Goal: Task Accomplishment & Management: Manage account settings

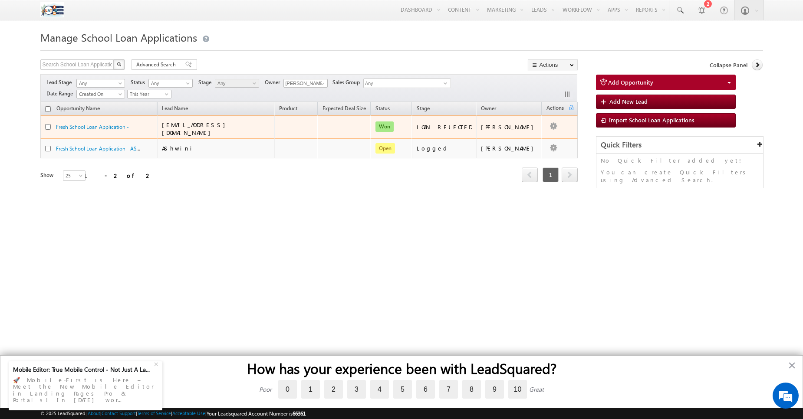
click at [469, 125] on div "LOAN REJECTED" at bounding box center [445, 127] width 56 height 8
click at [112, 127] on link "Fresh School Loan Application -" at bounding box center [92, 127] width 73 height 7
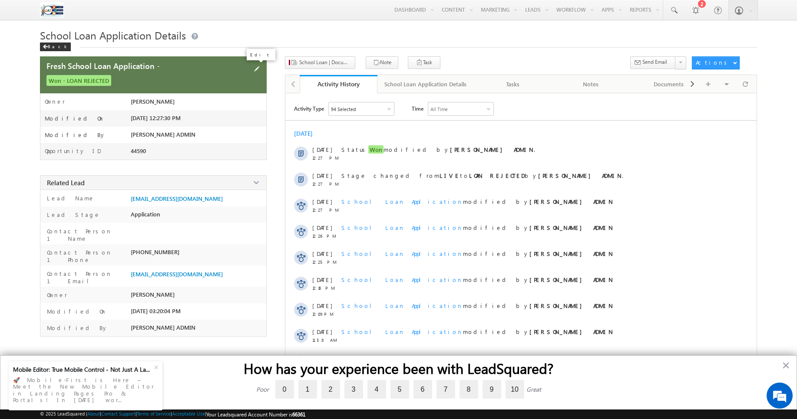
click at [256, 73] on span at bounding box center [257, 69] width 10 height 10
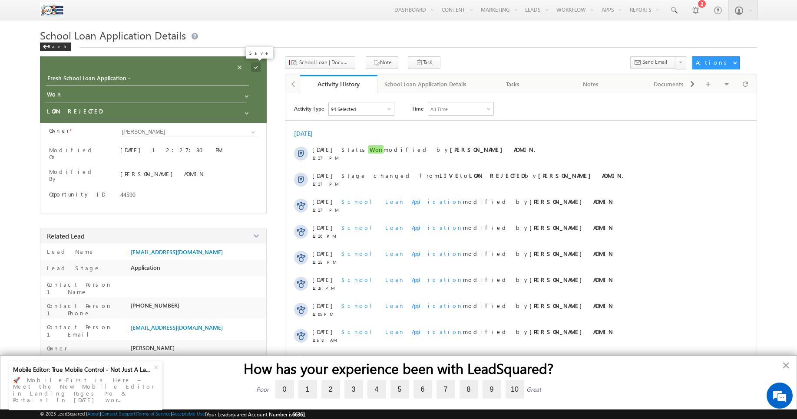
click at [255, 67] on span at bounding box center [256, 68] width 10 height 10
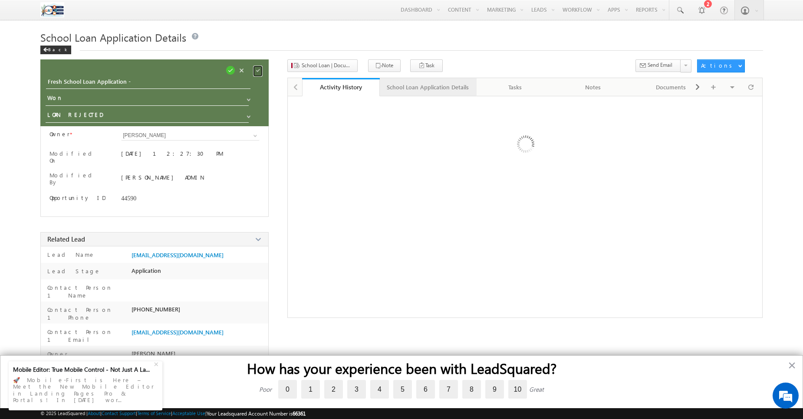
click at [416, 80] on link "School Loan Application Details" at bounding box center [428, 87] width 97 height 18
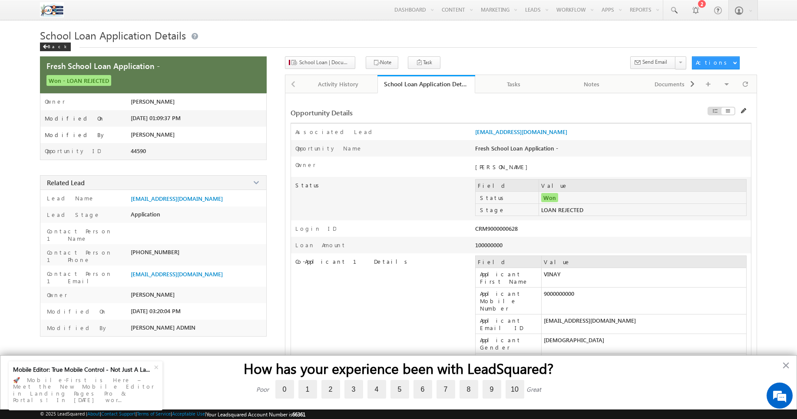
click at [494, 231] on div "CRM9000000628" at bounding box center [557, 231] width 165 height 12
copy div "CRM9000000628"
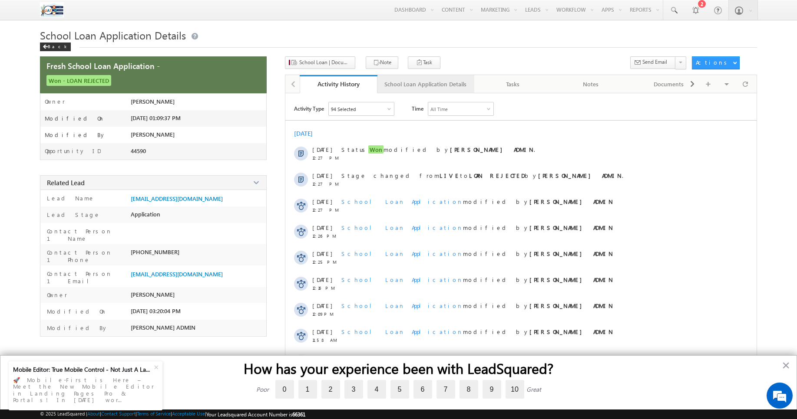
click at [408, 79] on div "School Loan Application Details" at bounding box center [425, 84] width 82 height 10
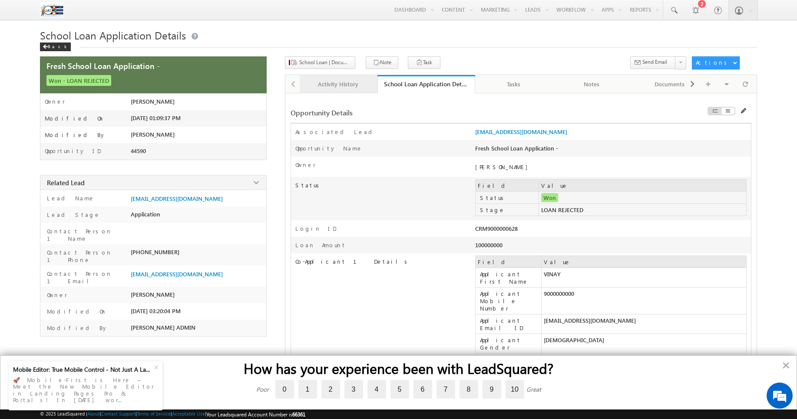
click at [343, 85] on div "Activity History" at bounding box center [338, 84] width 63 height 10
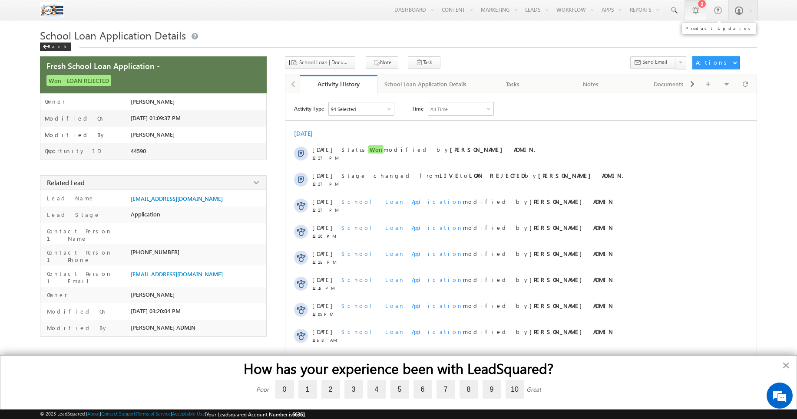
click at [700, 15] on link "2" at bounding box center [695, 10] width 22 height 20
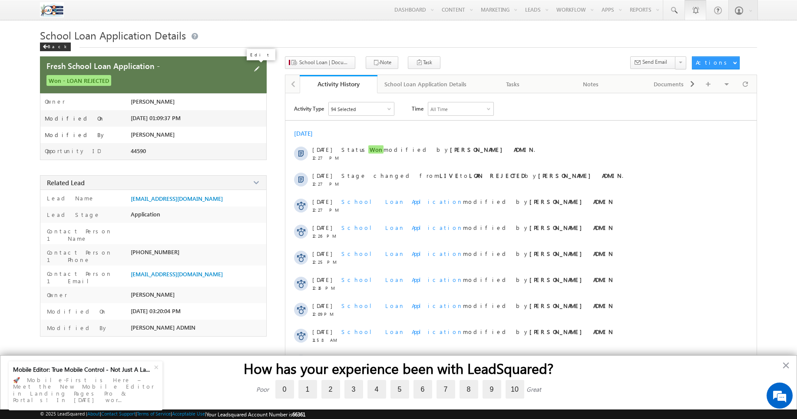
click at [257, 71] on span at bounding box center [257, 69] width 10 height 10
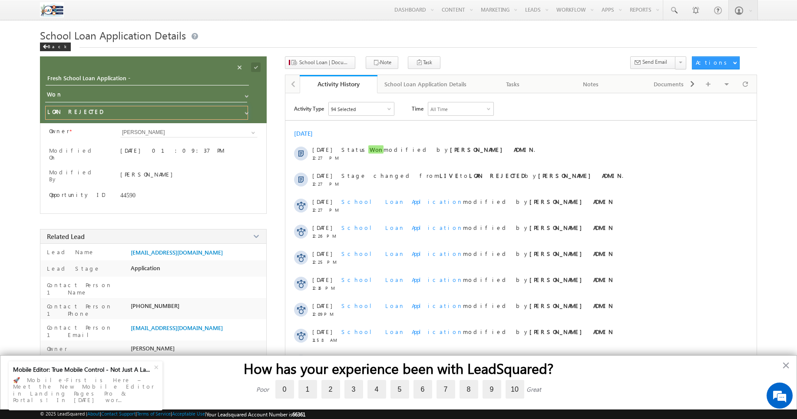
click at [136, 113] on input "LOAN REJECTED" at bounding box center [146, 113] width 203 height 14
click at [244, 115] on span at bounding box center [246, 113] width 7 height 7
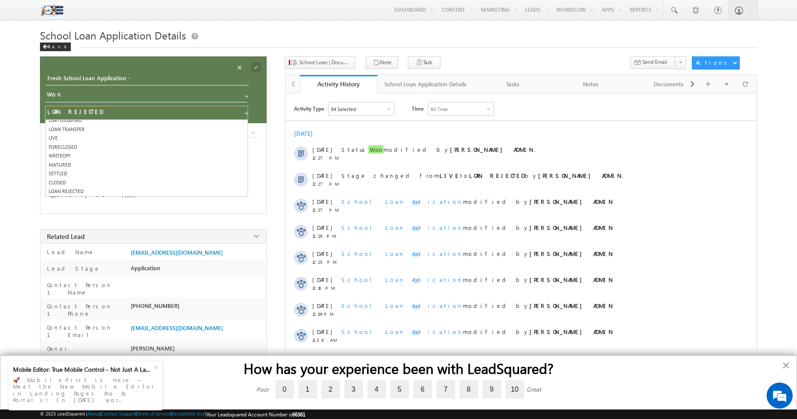
scroll to position [4, 0]
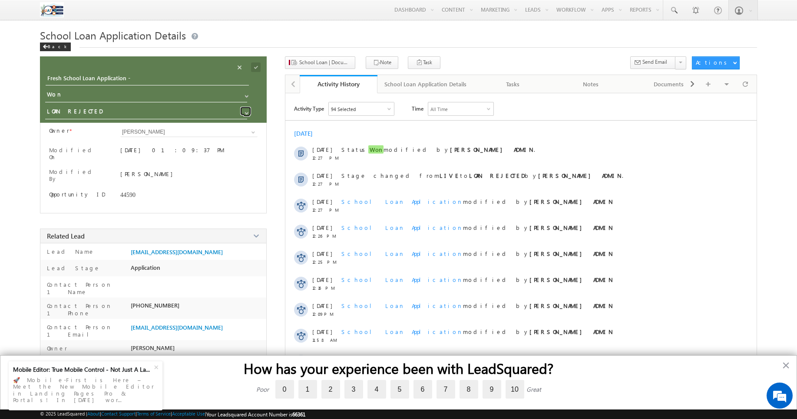
click at [244, 115] on span at bounding box center [246, 113] width 7 height 7
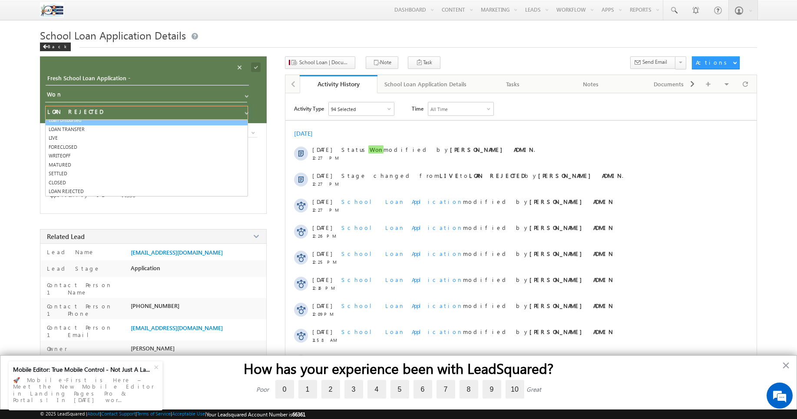
scroll to position [0, 0]
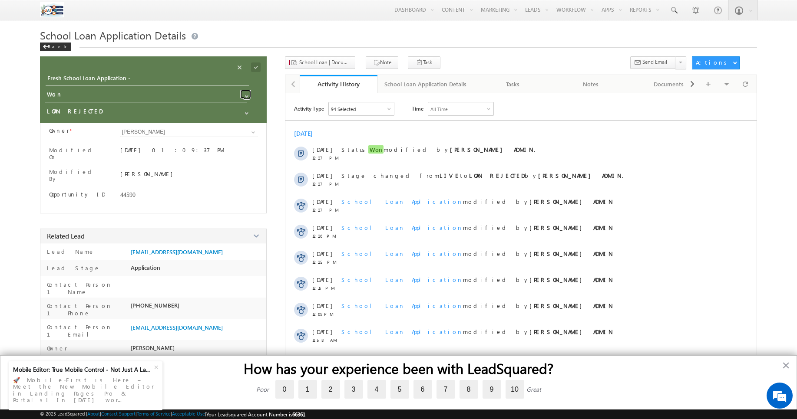
click at [247, 98] on span at bounding box center [246, 96] width 7 height 7
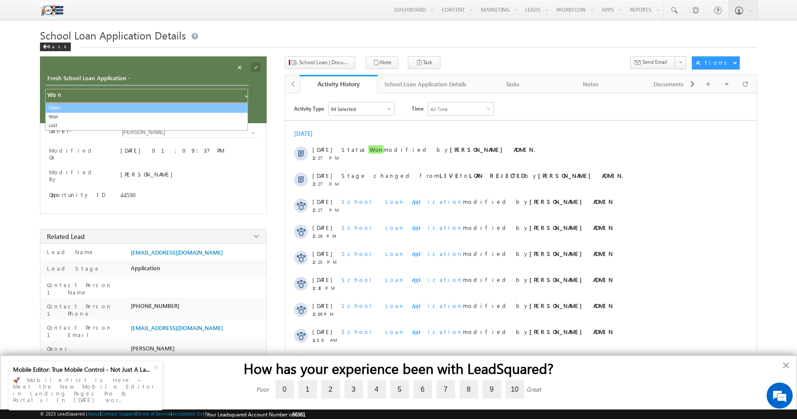
click at [230, 108] on link "Open" at bounding box center [146, 108] width 203 height 10
type input "Open"
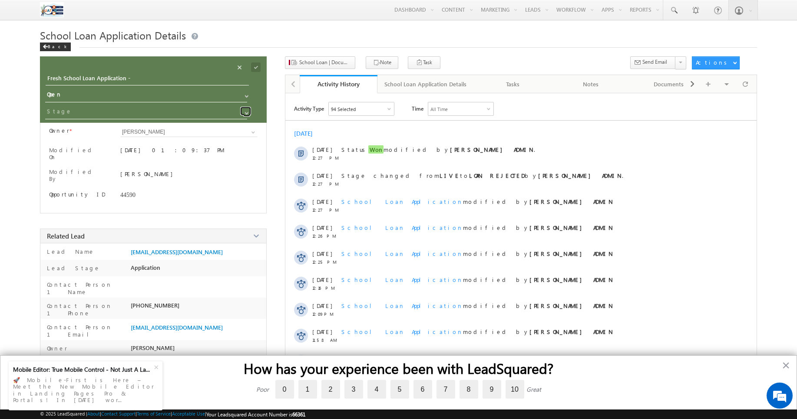
click at [247, 111] on span at bounding box center [246, 113] width 7 height 7
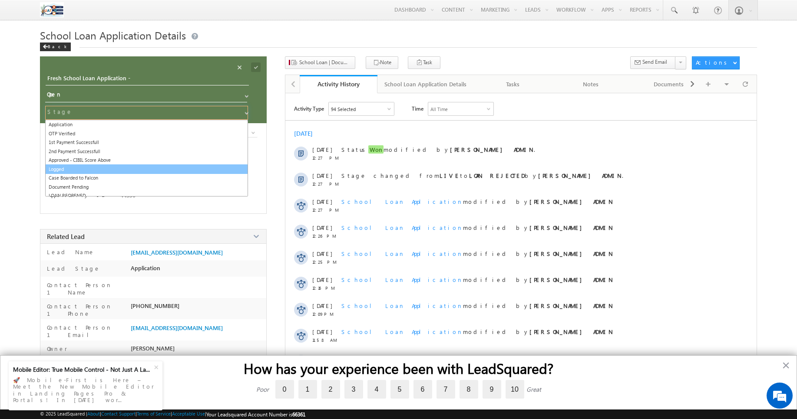
click at [206, 171] on link "Logged" at bounding box center [146, 170] width 203 height 10
type input "Logged"
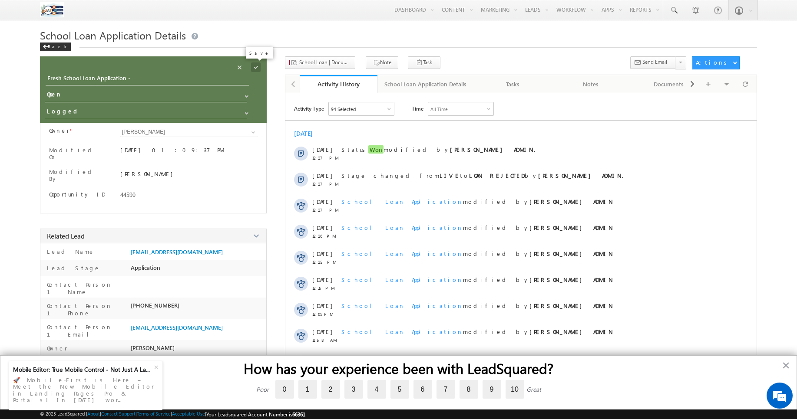
click at [255, 67] on span at bounding box center [256, 68] width 10 height 10
click at [600, 34] on h1 "School Loan Application Details" at bounding box center [398, 35] width 717 height 14
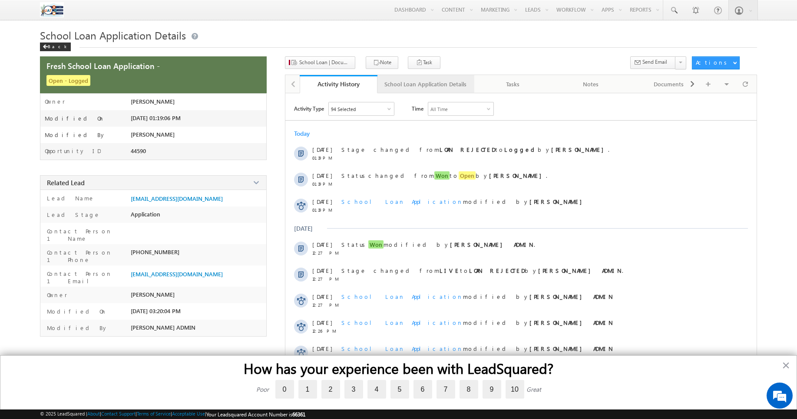
click at [385, 81] on div "School Loan Application Details" at bounding box center [425, 84] width 82 height 10
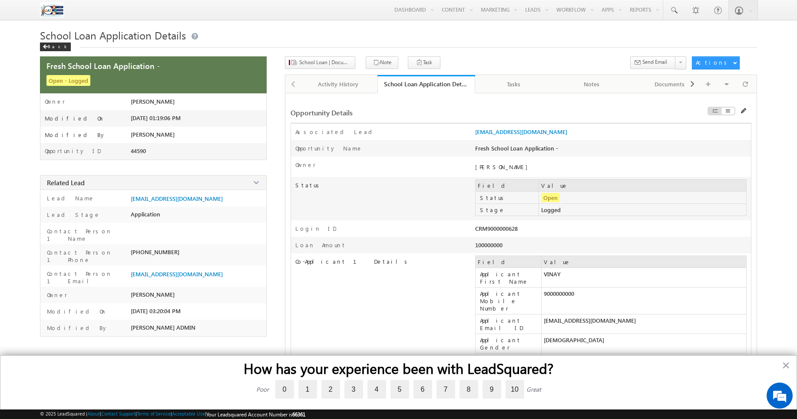
click at [580, 315] on td "[EMAIL_ADDRESS][DOMAIN_NAME]" at bounding box center [643, 325] width 205 height 20
click at [469, 47] on div "Back" at bounding box center [398, 45] width 717 height 6
click at [320, 86] on div "Activity History" at bounding box center [338, 84] width 63 height 10
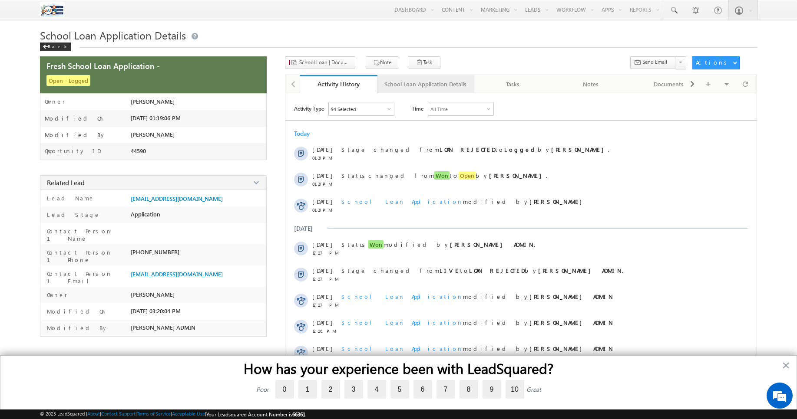
click at [449, 89] on div "School Loan Application Details" at bounding box center [425, 84] width 82 height 10
